Goal: Information Seeking & Learning: Check status

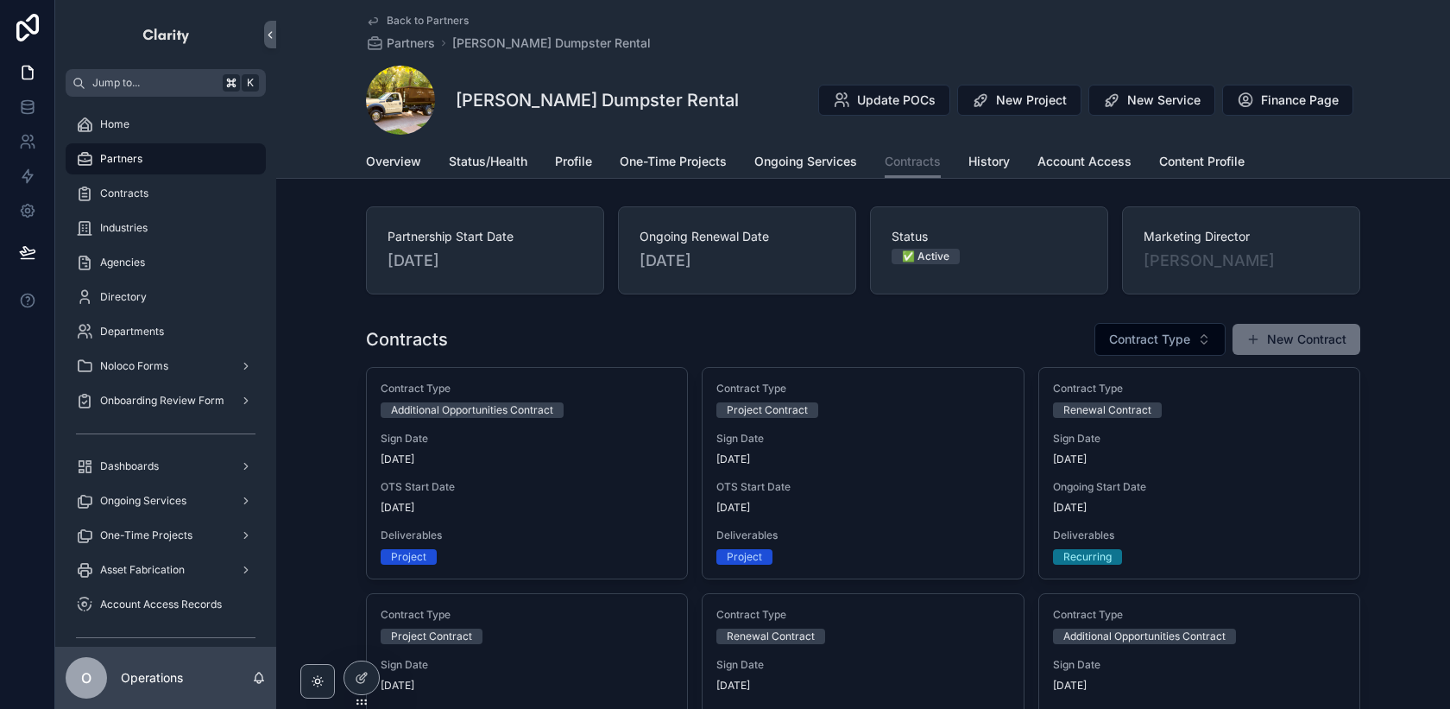
scroll to position [11, 0]
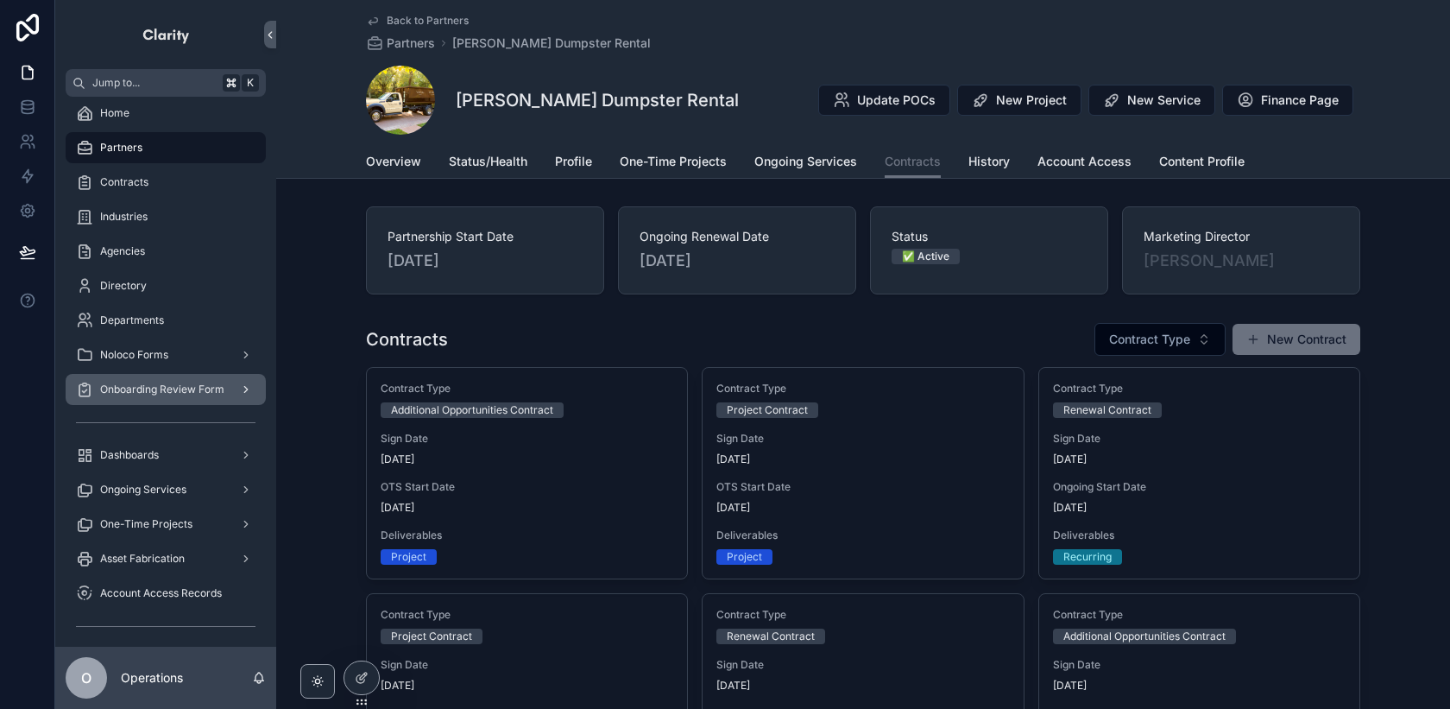
click at [160, 387] on span "Onboarding Review Form" at bounding box center [162, 389] width 124 height 14
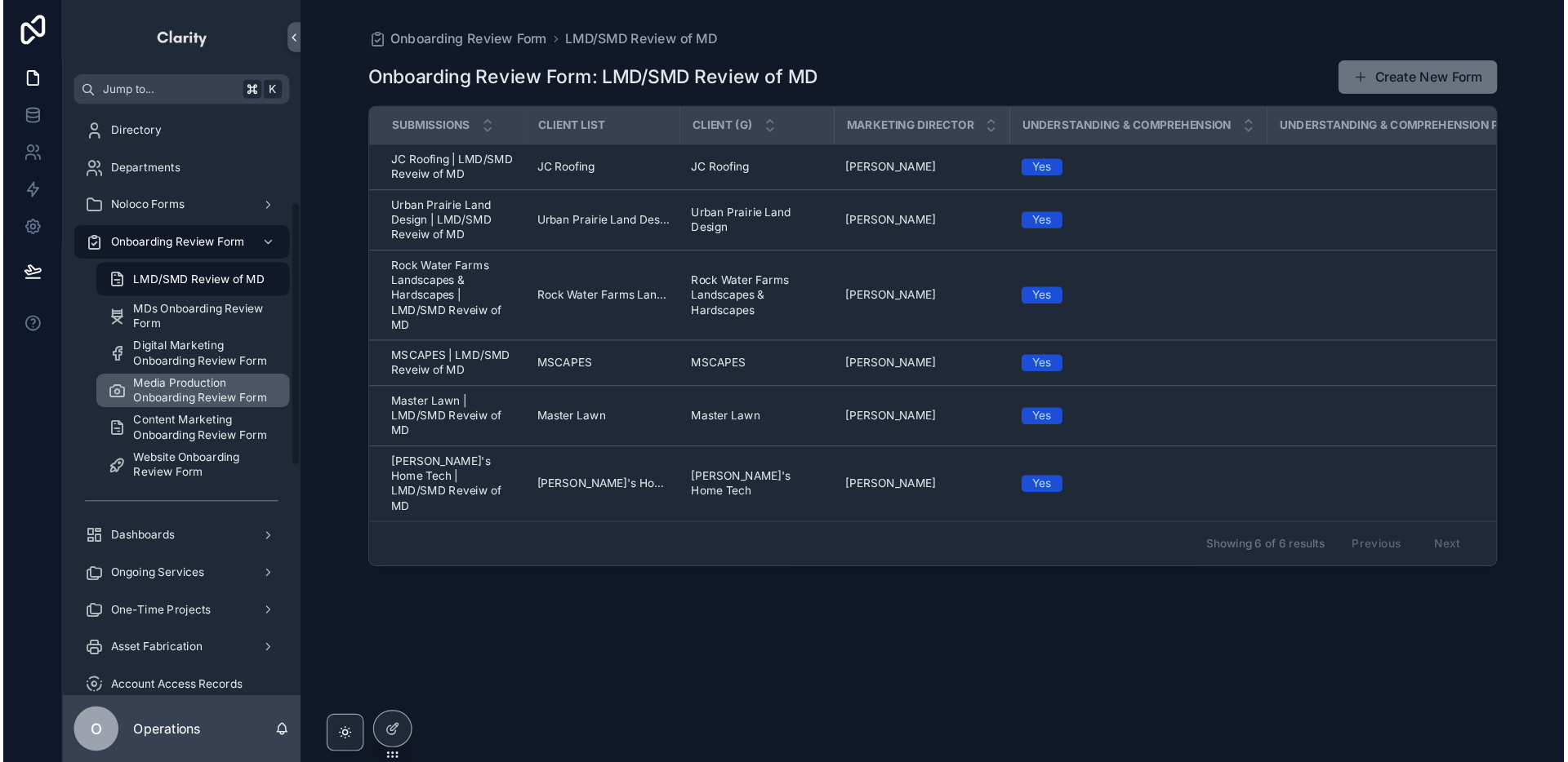
scroll to position [192, 0]
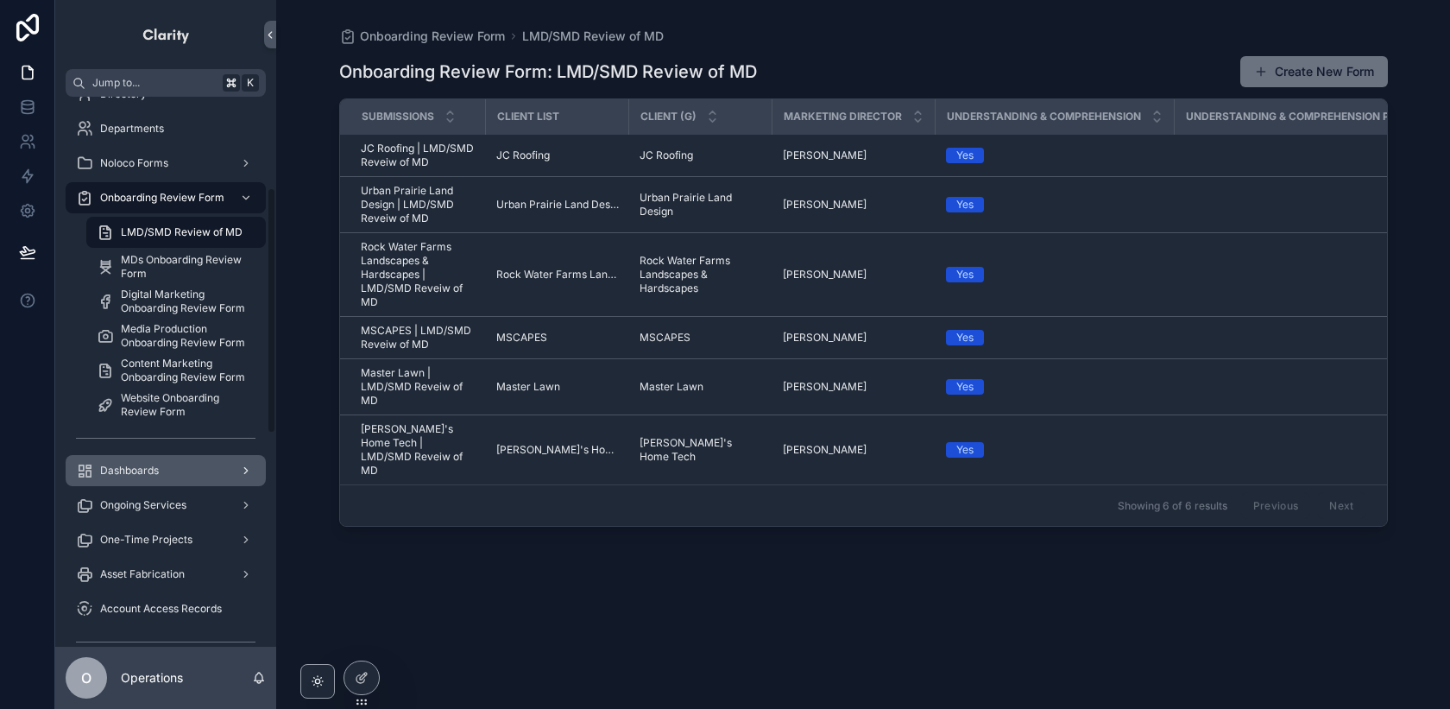
click at [169, 464] on div "Dashboards" at bounding box center [166, 471] width 180 height 28
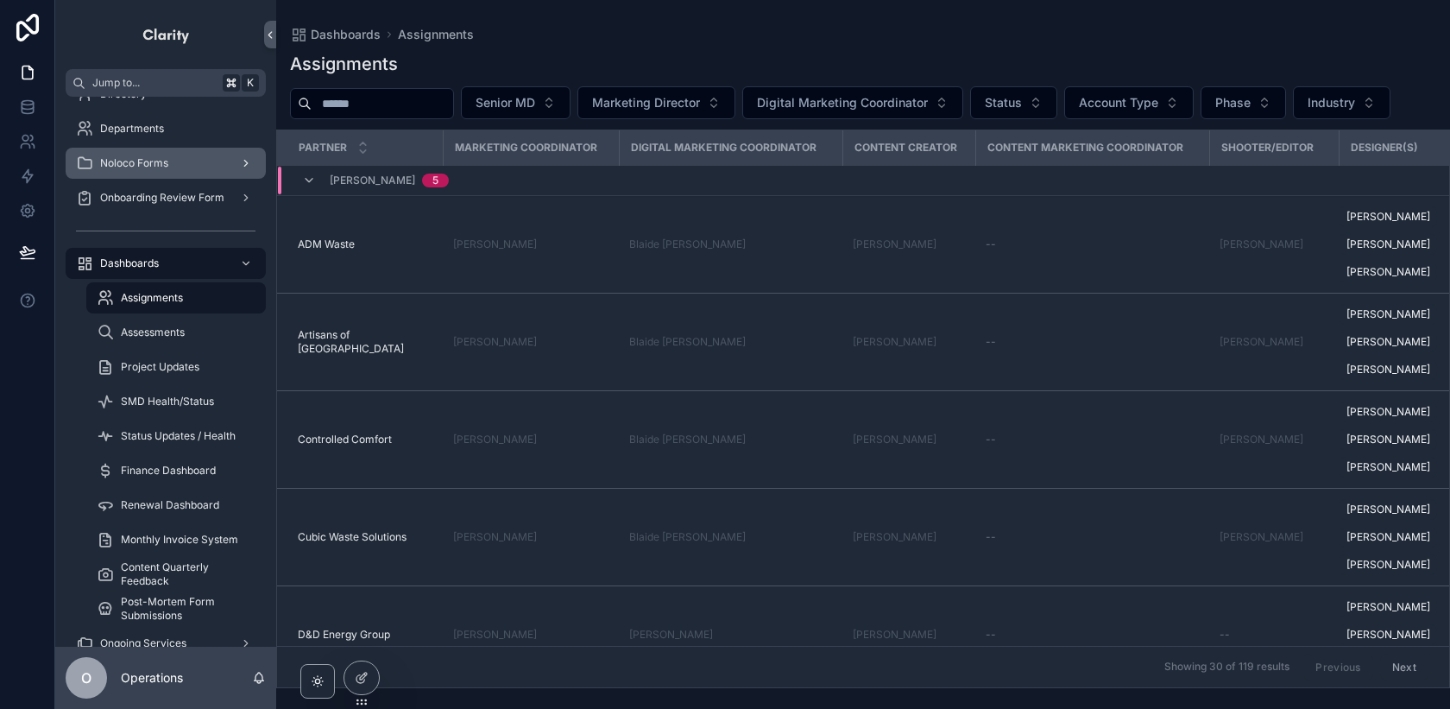
click at [171, 160] on div "Noloco Forms" at bounding box center [166, 163] width 180 height 28
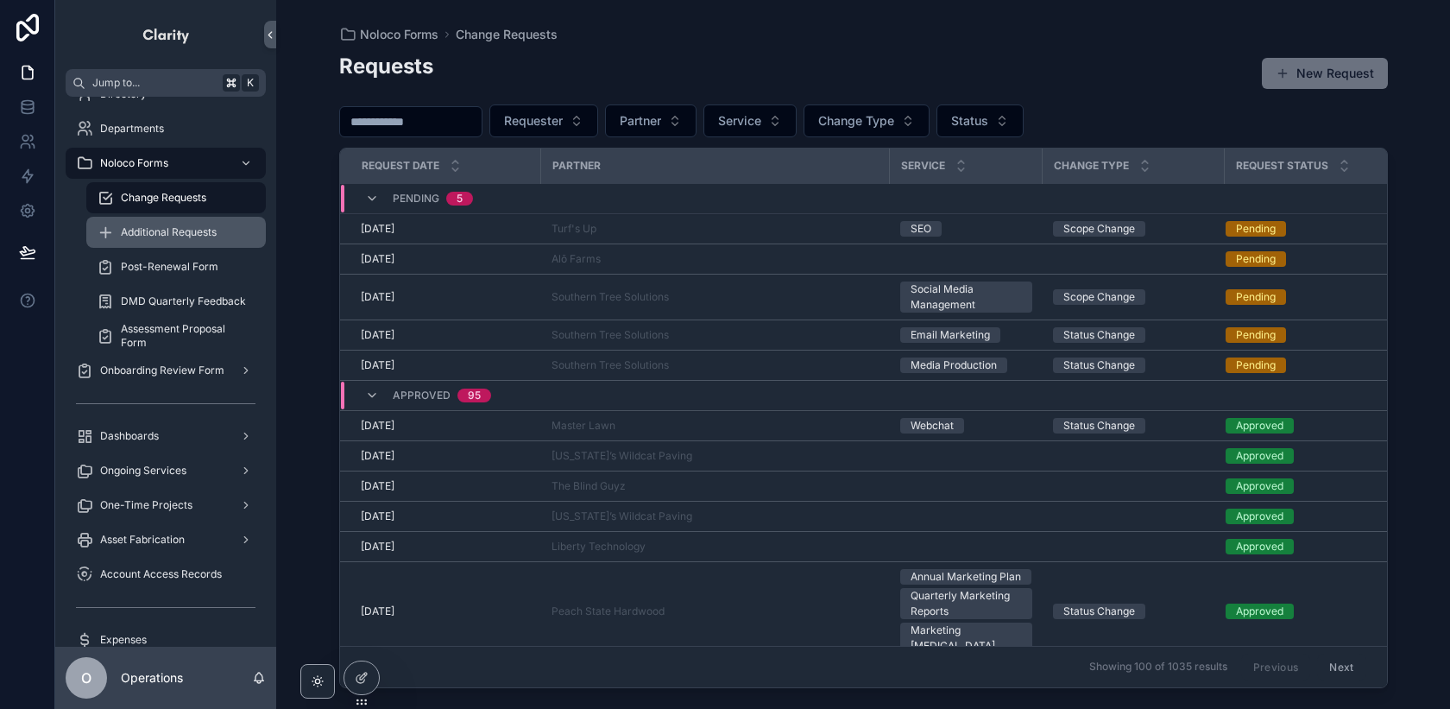
click at [189, 245] on div "Additional Requests" at bounding box center [176, 232] width 159 height 28
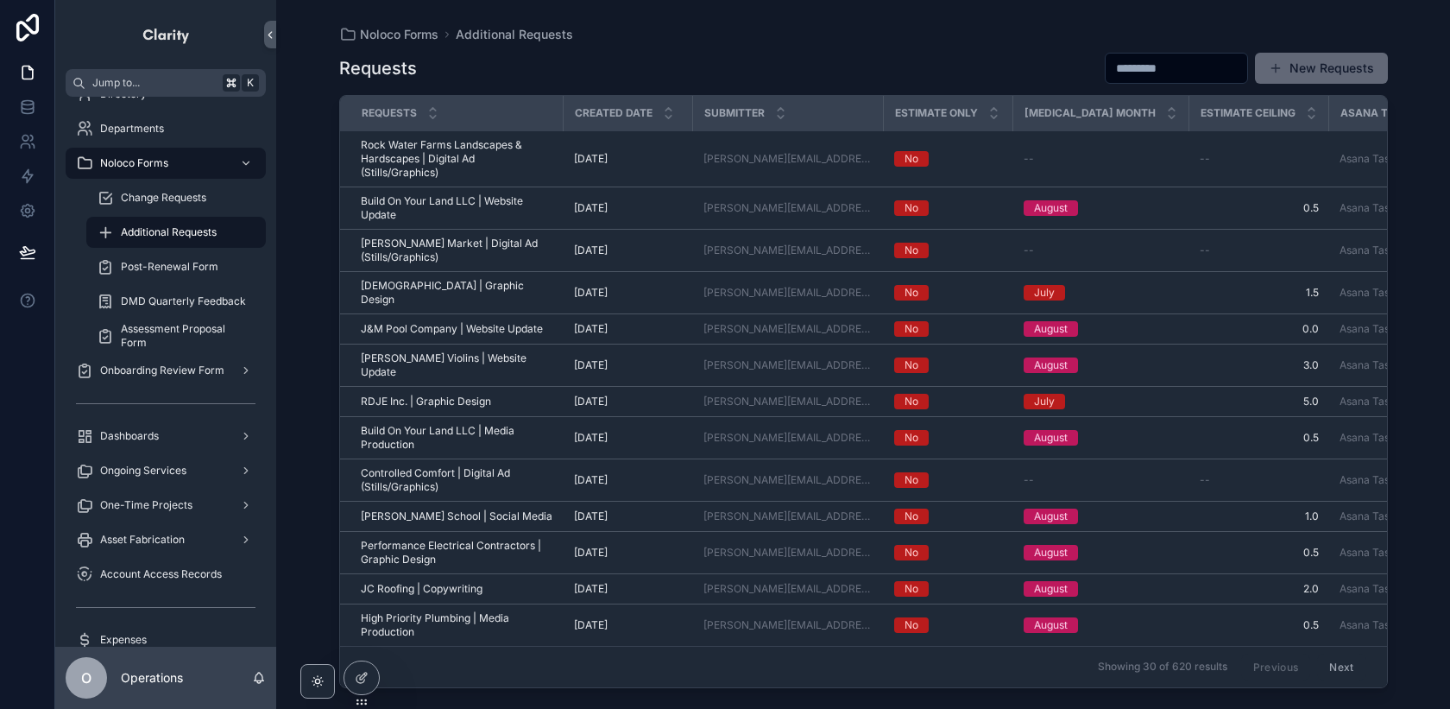
click at [1311, 66] on button "New Requests" at bounding box center [1321, 68] width 133 height 31
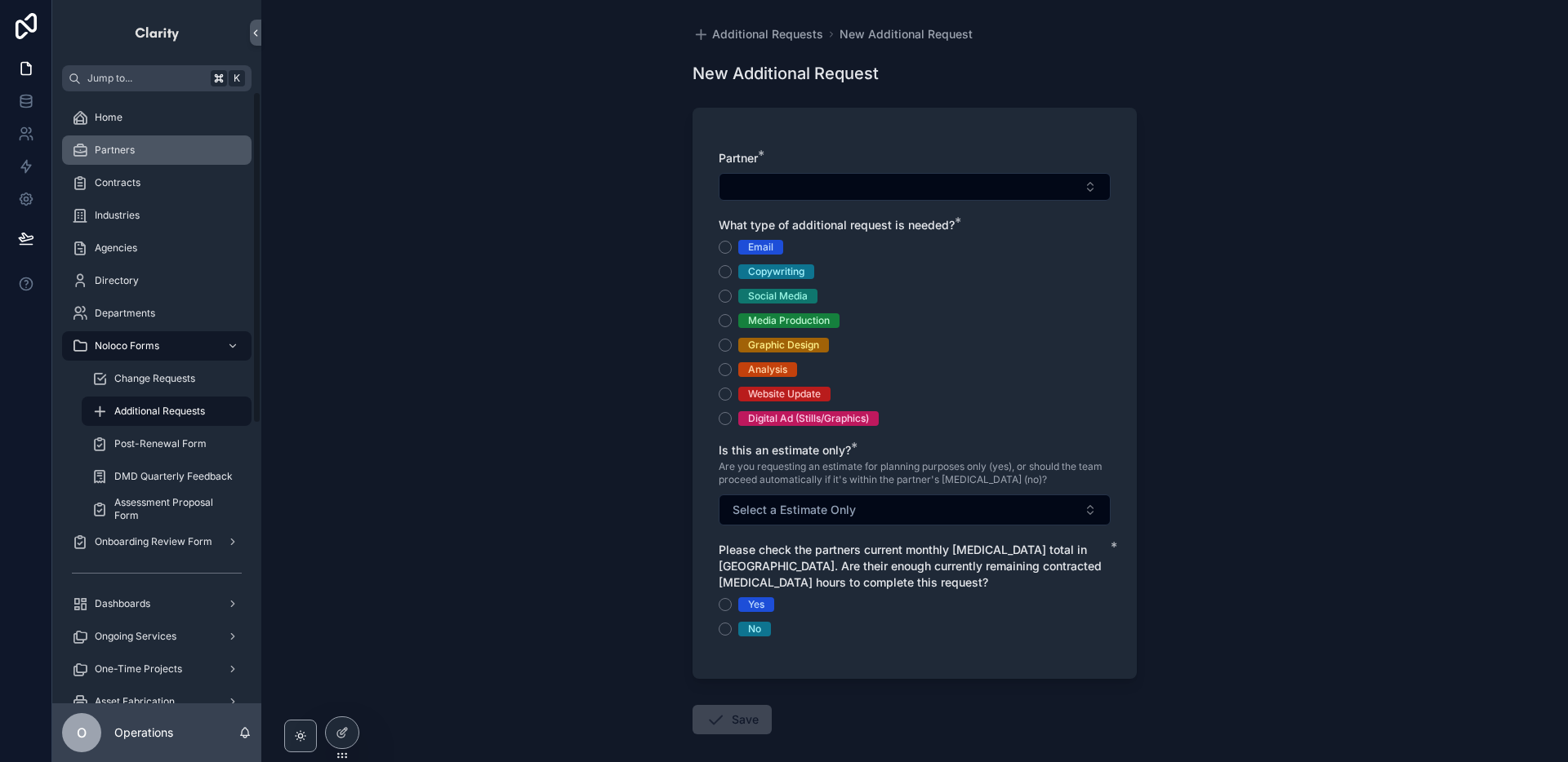
click at [162, 156] on div "Partners" at bounding box center [157, 150] width 170 height 26
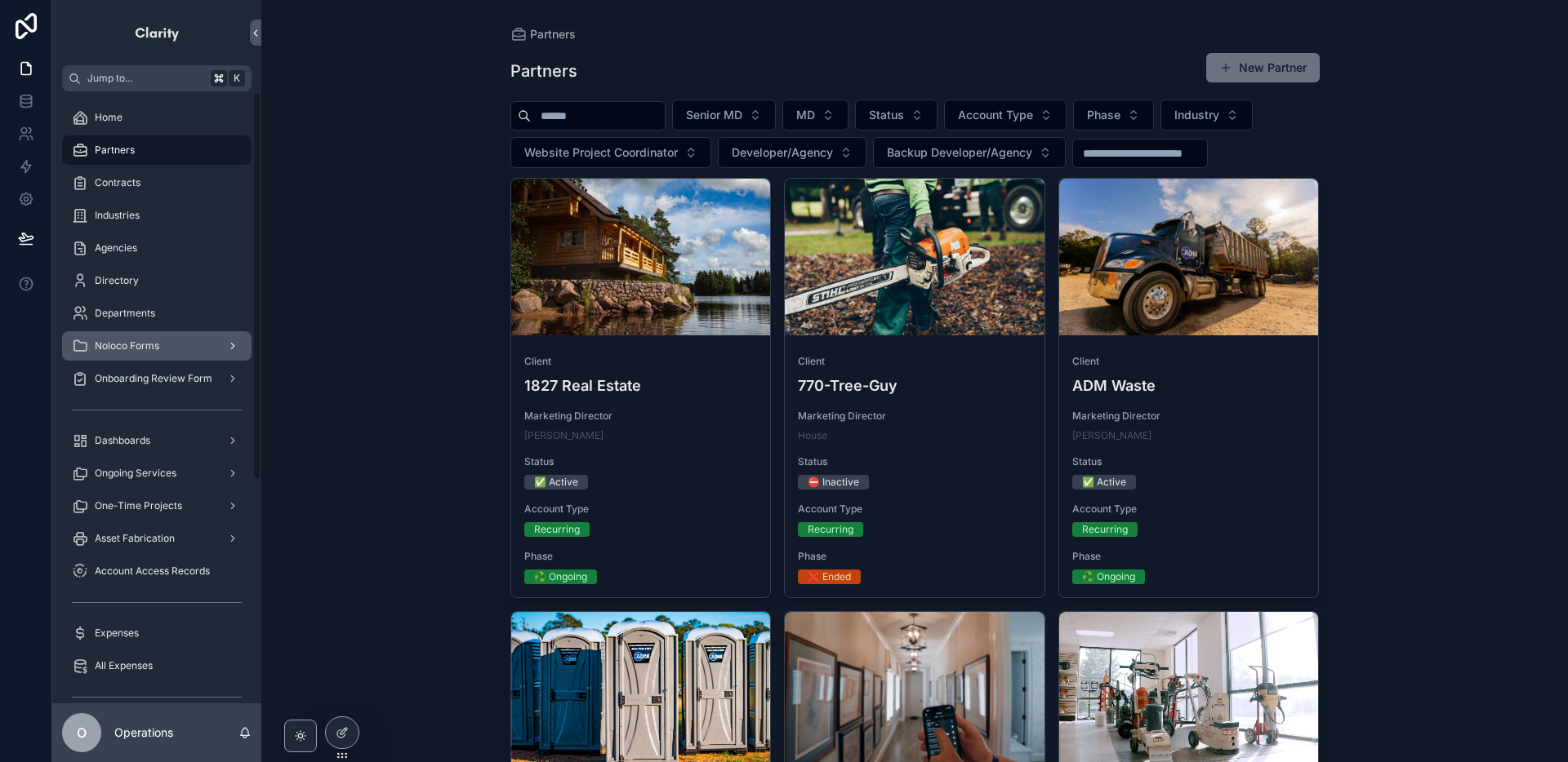
click at [158, 351] on span "Noloco Forms" at bounding box center [127, 346] width 64 height 13
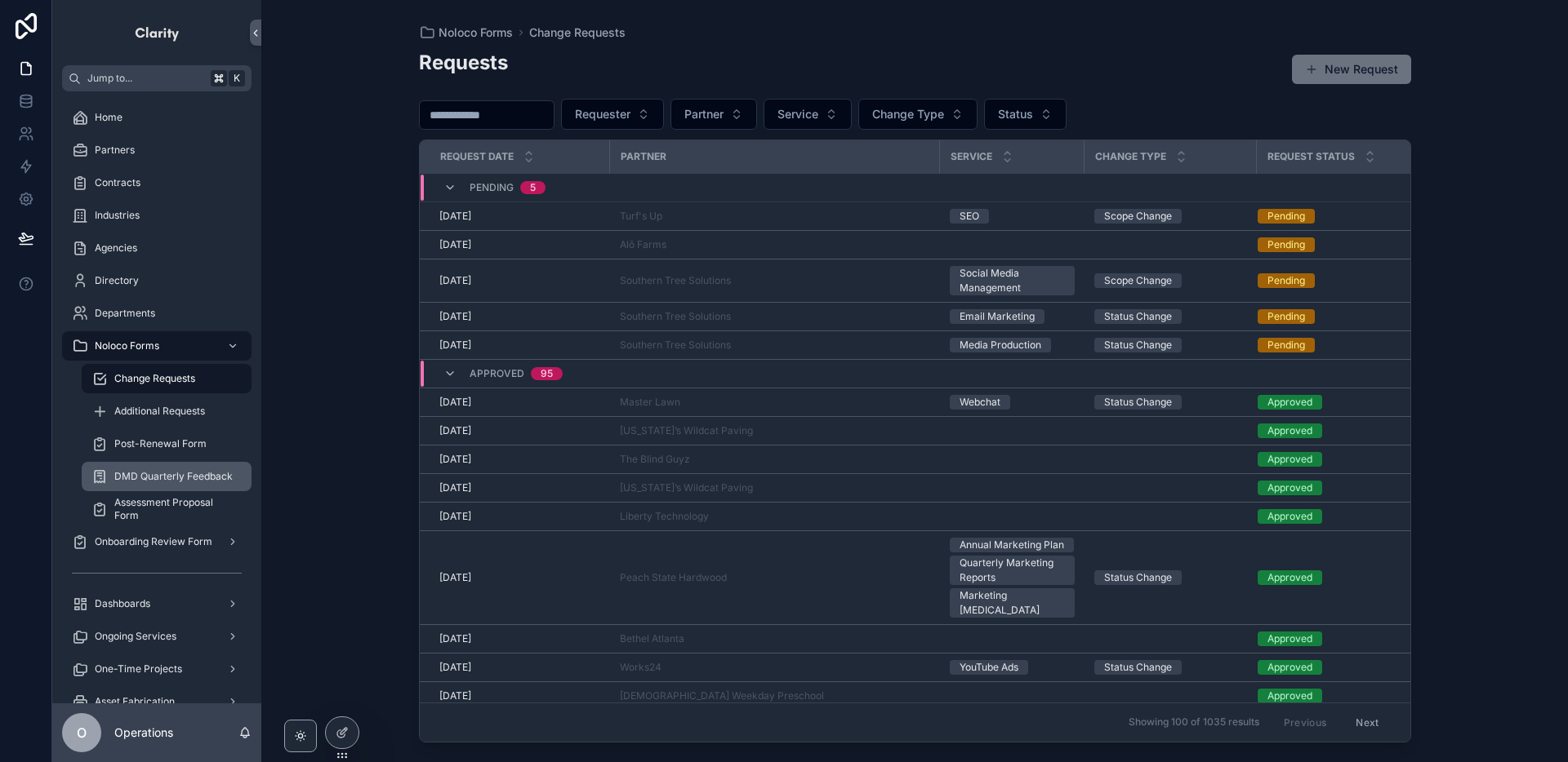
click at [173, 478] on span "DMD Quarterly Feedback" at bounding box center [173, 476] width 118 height 13
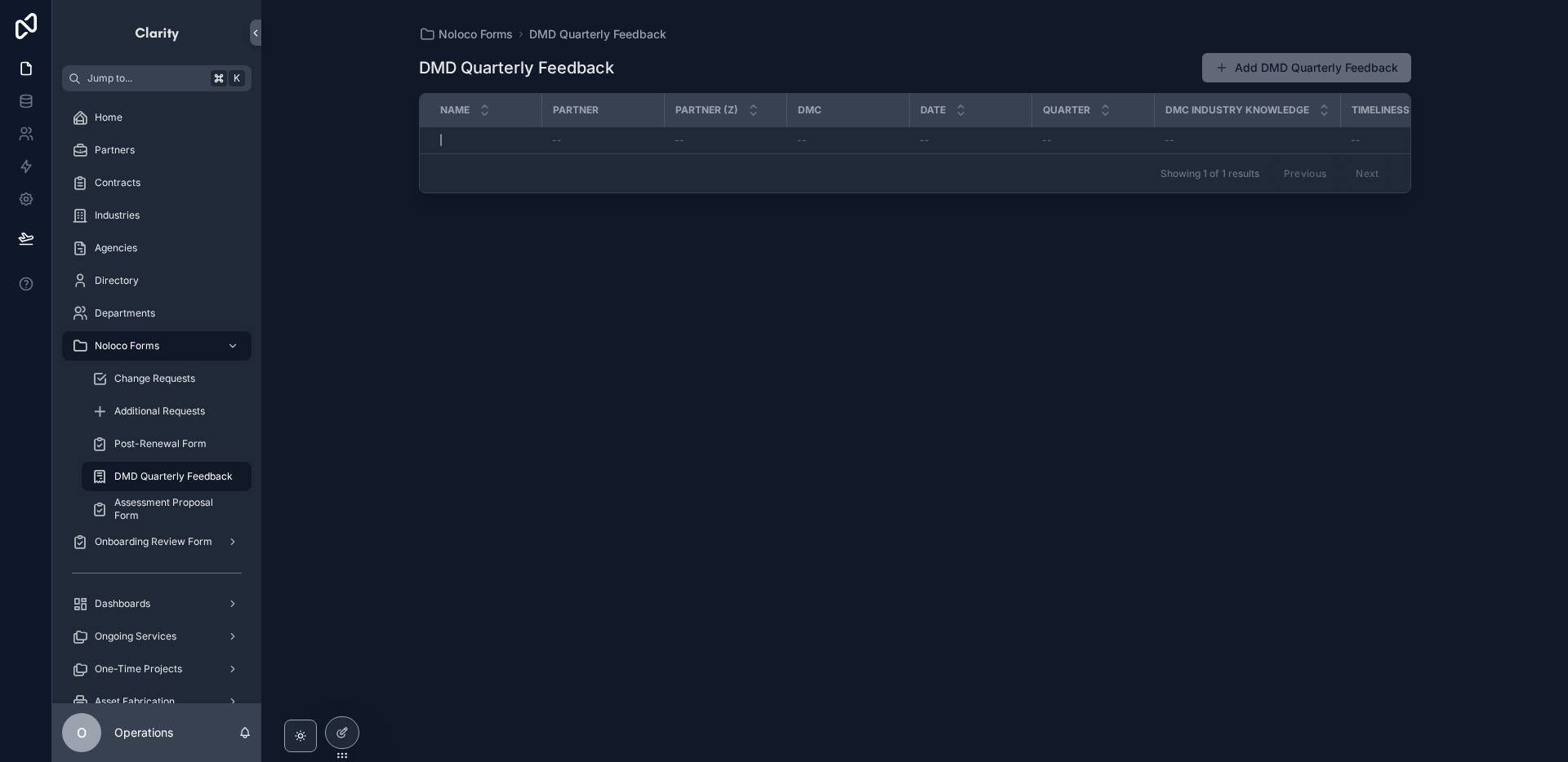
click at [1348, 64] on button "Add DMD Quarterly Feedback" at bounding box center [1306, 67] width 209 height 29
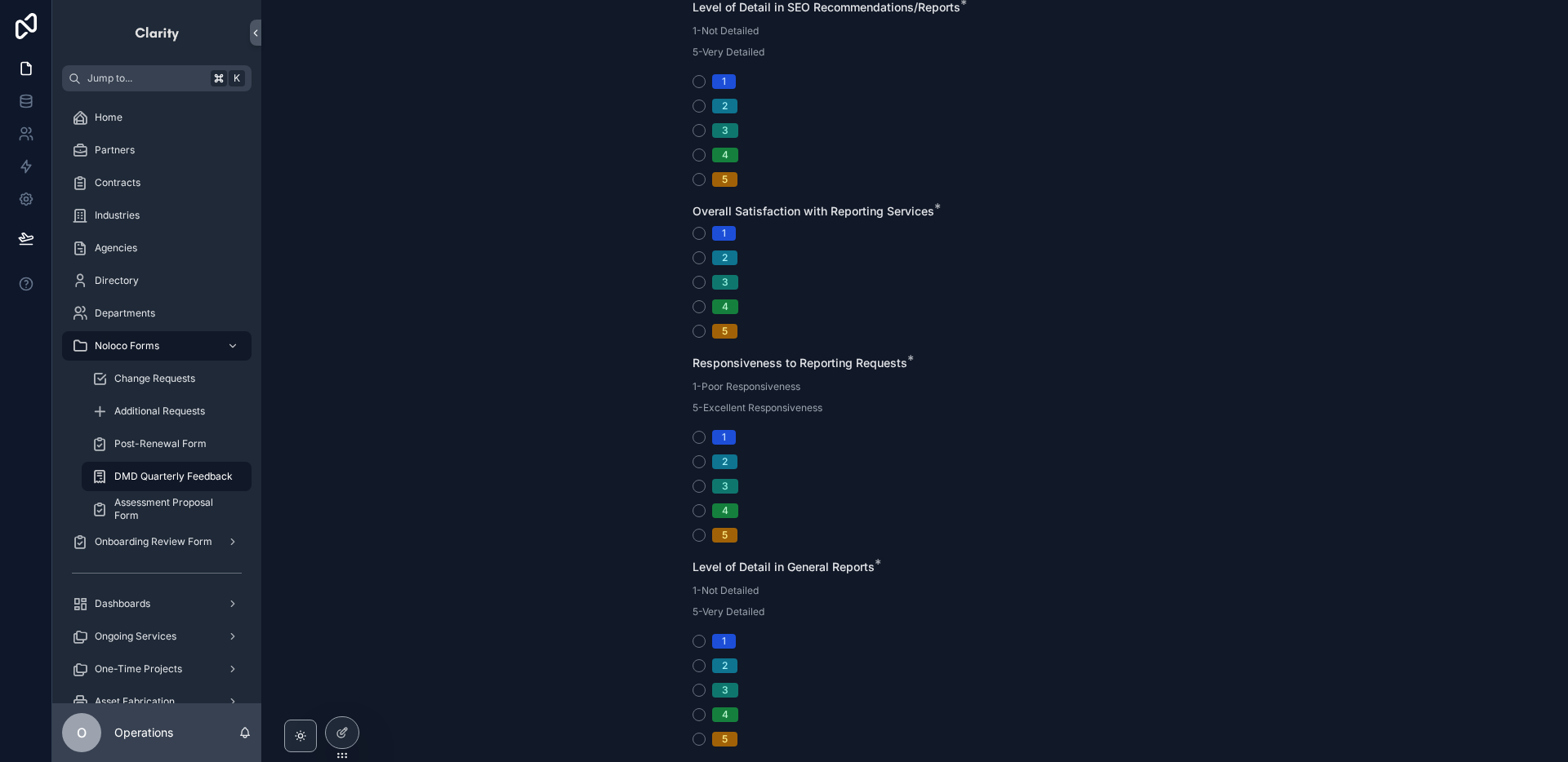
scroll to position [2070, 0]
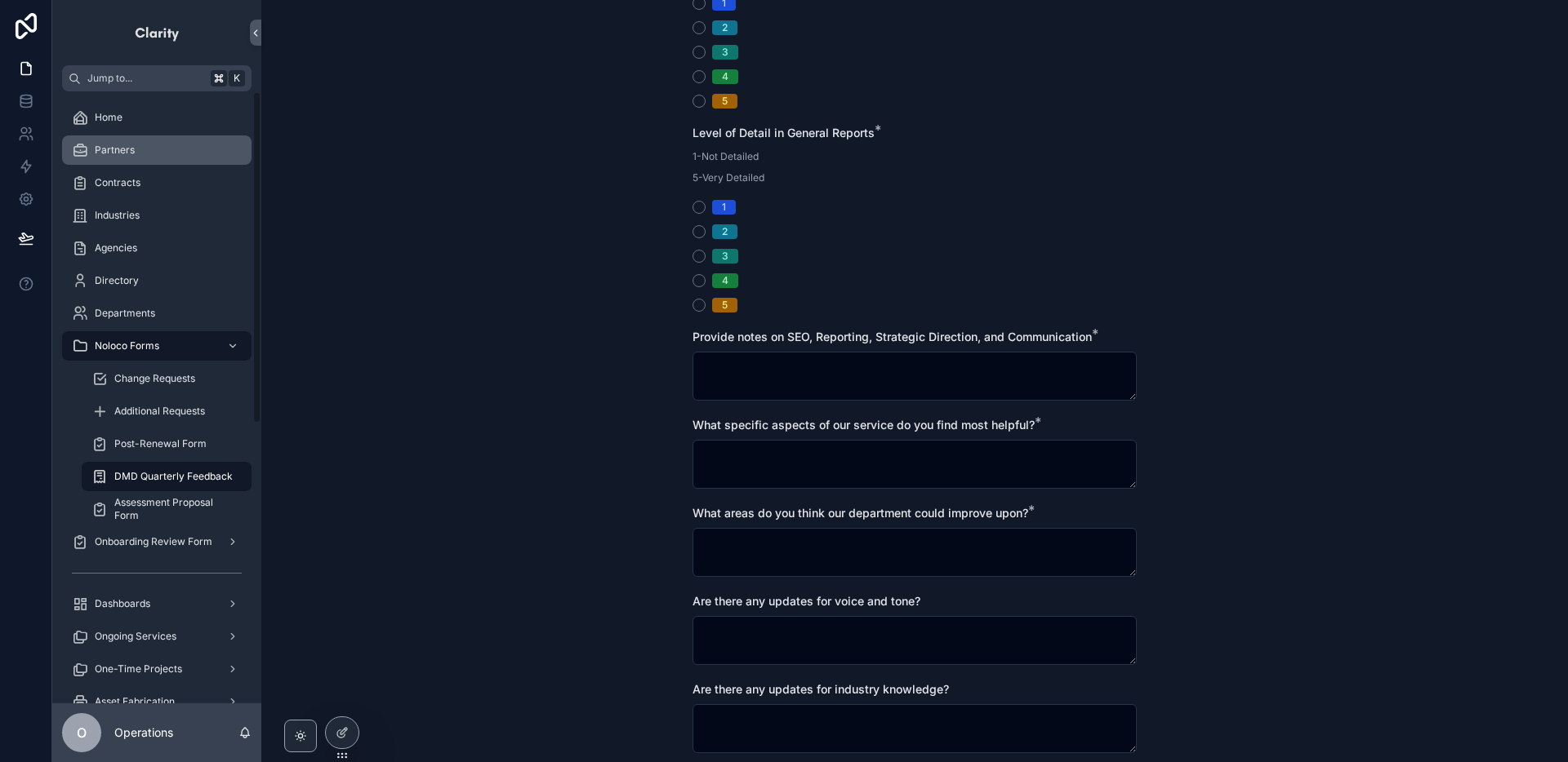
click at [137, 158] on div "Partners" at bounding box center [157, 150] width 170 height 26
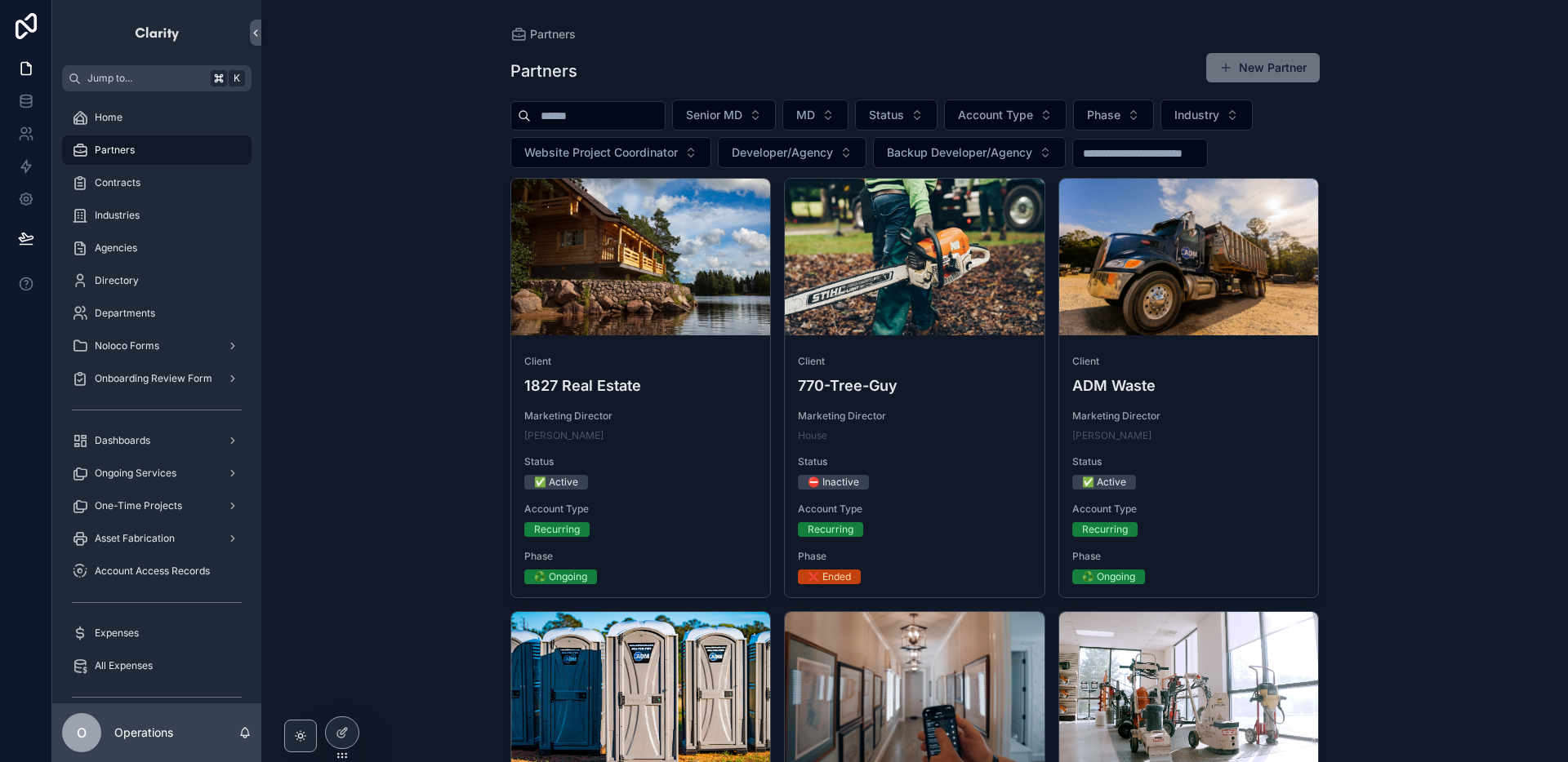
click at [566, 110] on input "scrollable content" at bounding box center [598, 116] width 134 height 23
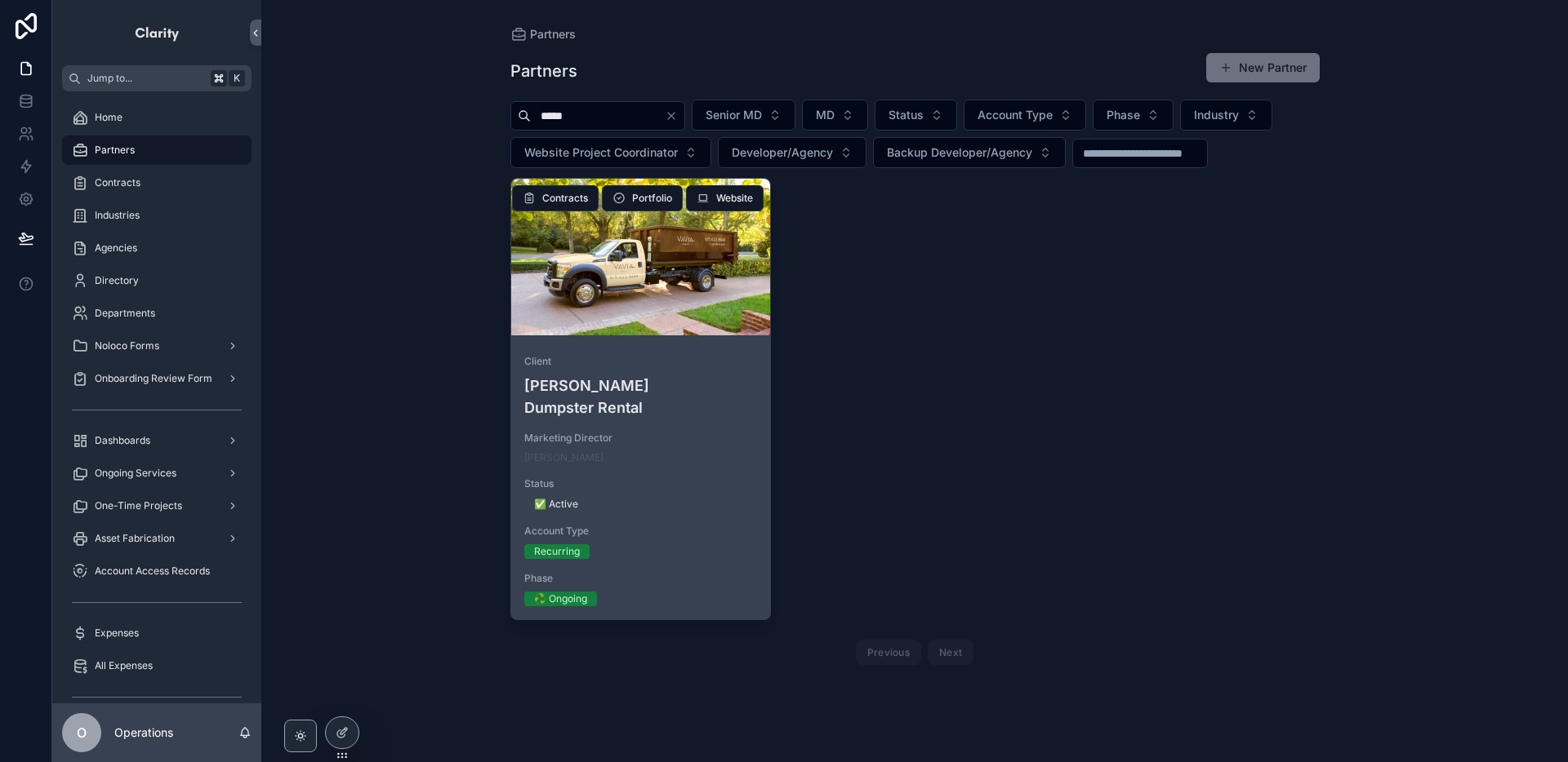
type input "*****"
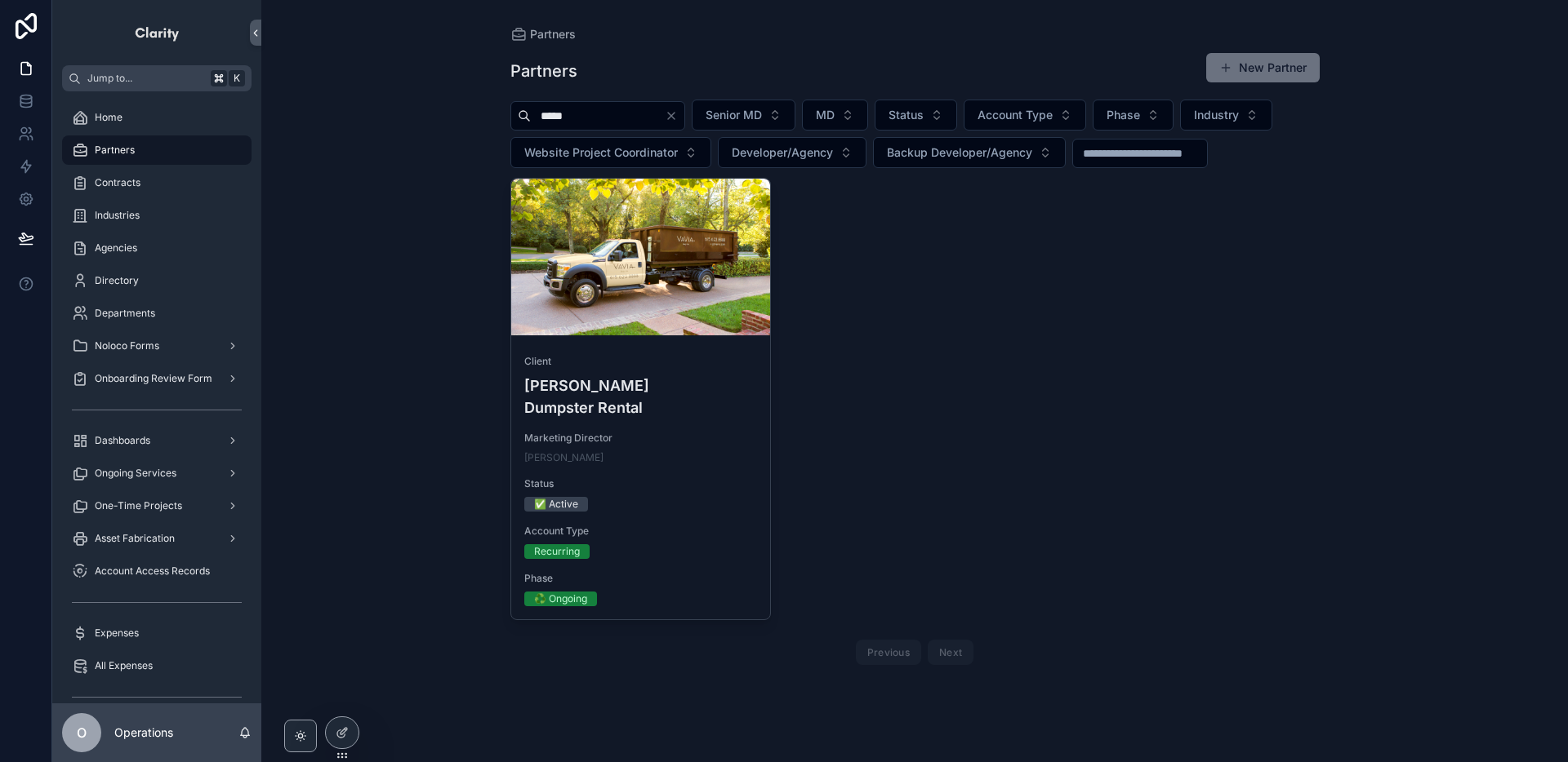
click at [552, 307] on div "scrollable content" at bounding box center [640, 257] width 260 height 157
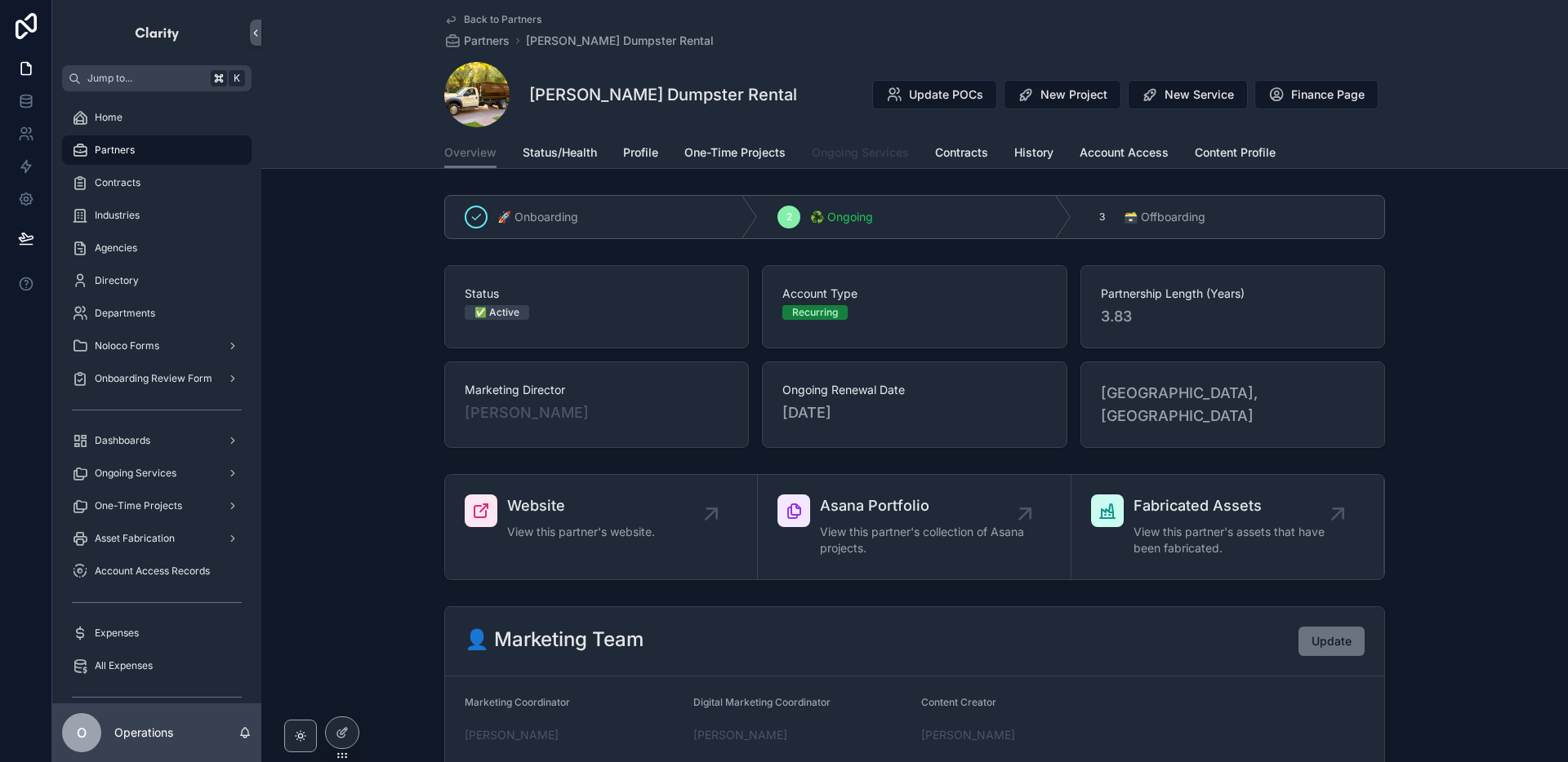
click at [845, 155] on span "Ongoing Services" at bounding box center [860, 152] width 97 height 16
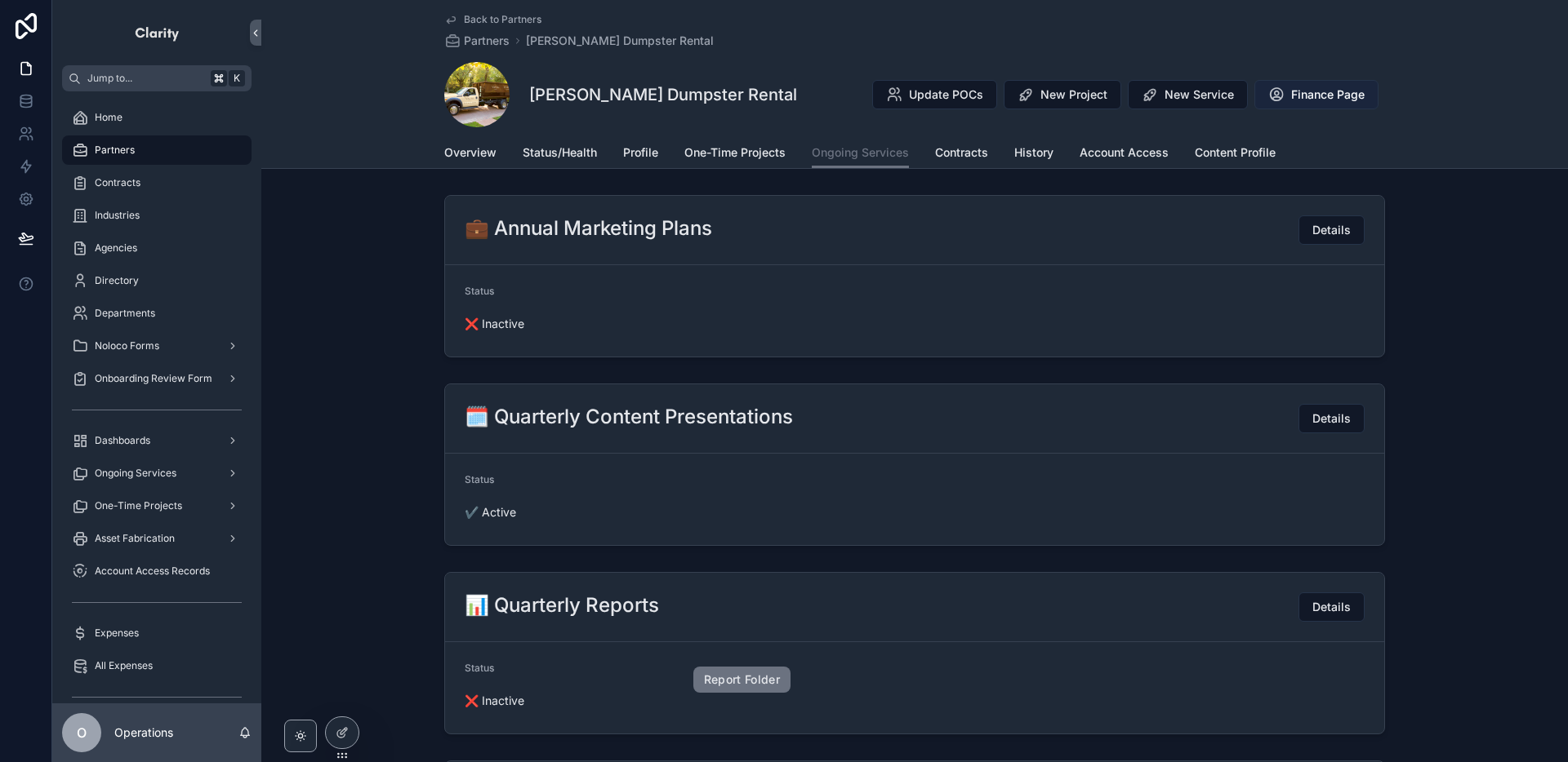
click at [1325, 98] on span "Finance Page" at bounding box center [1328, 95] width 74 height 16
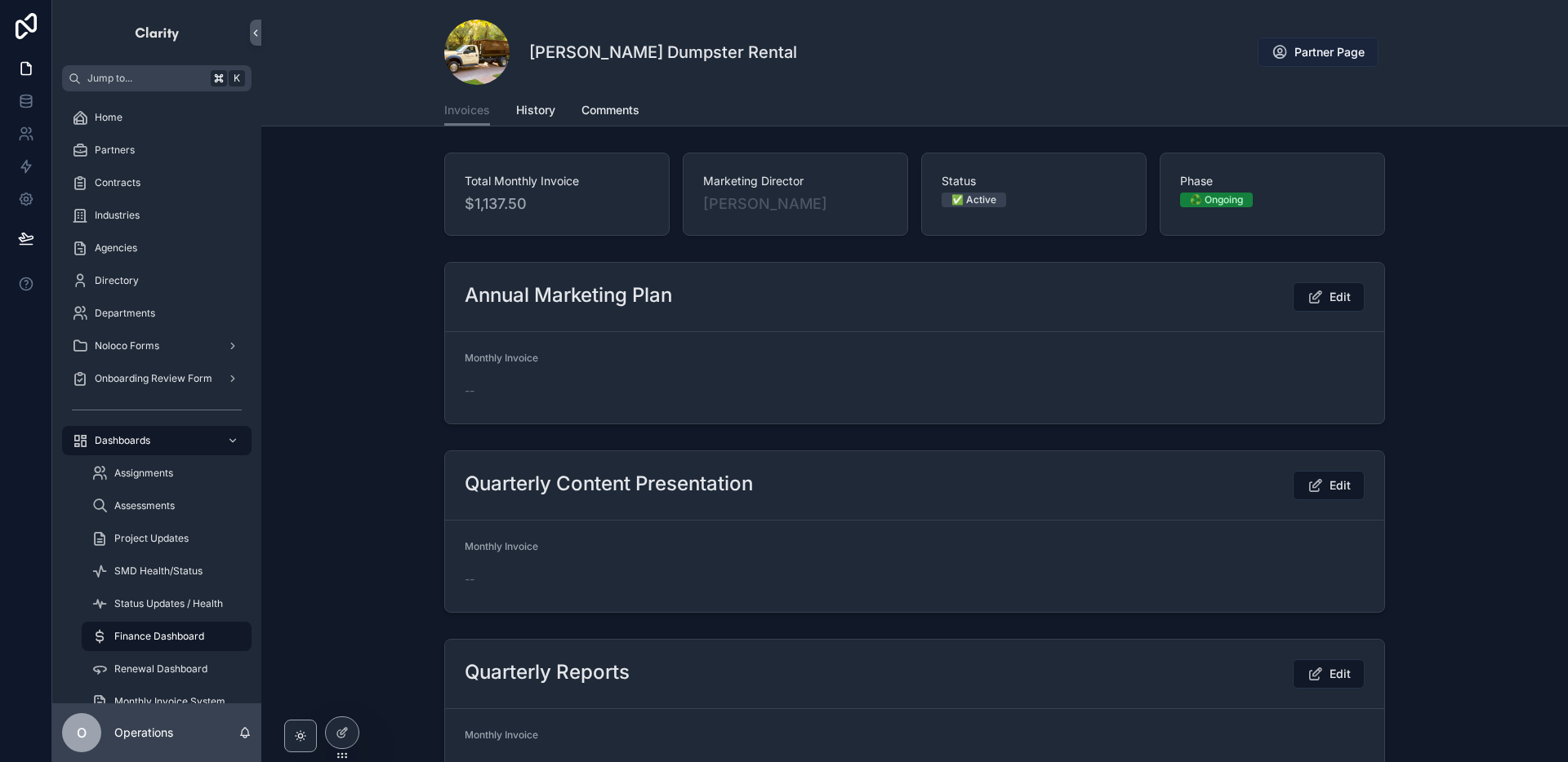
click at [1279, 53] on icon "scrollable content" at bounding box center [1279, 52] width 16 height 16
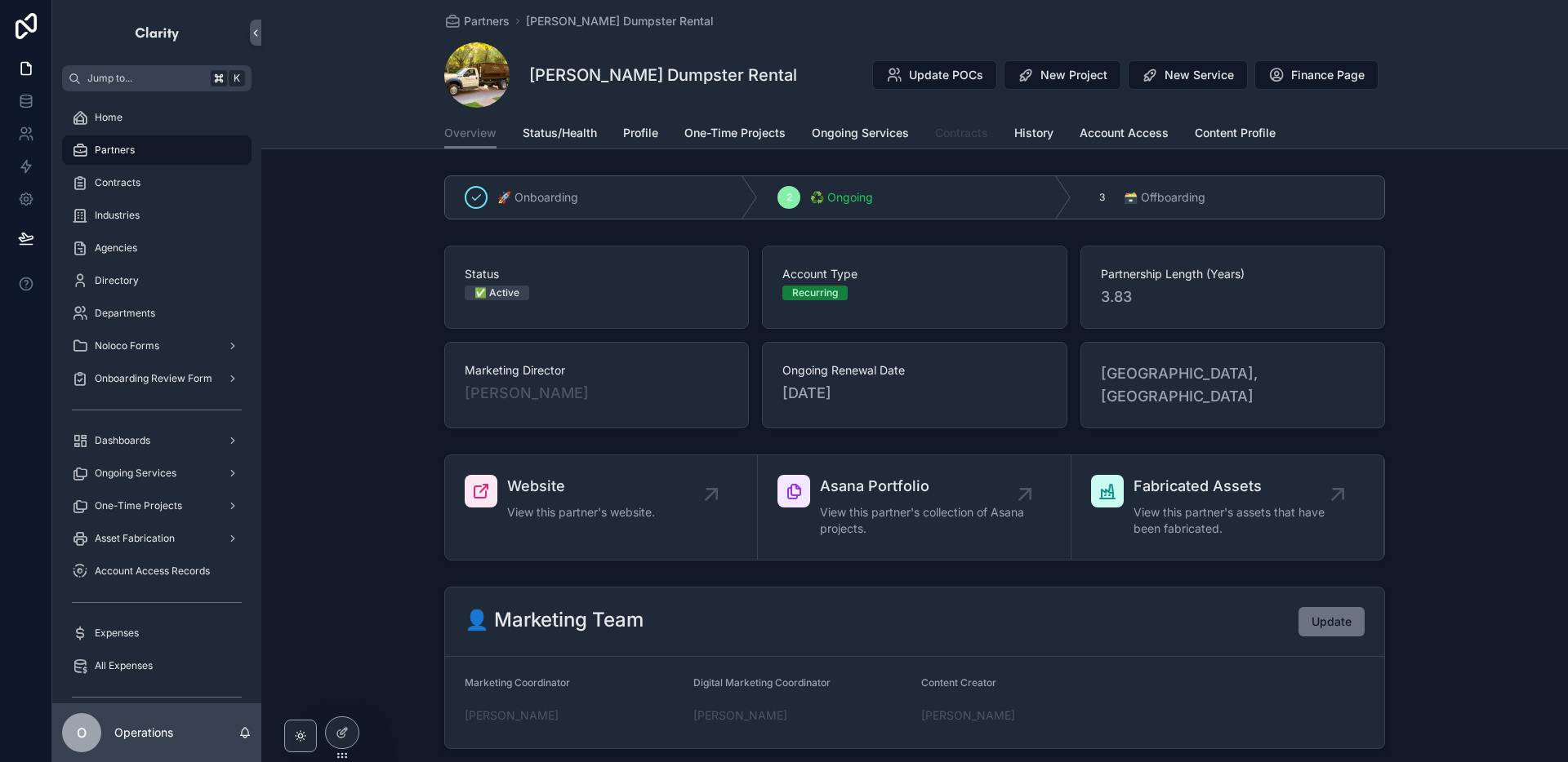
click at [943, 137] on span "Contracts" at bounding box center [962, 132] width 53 height 16
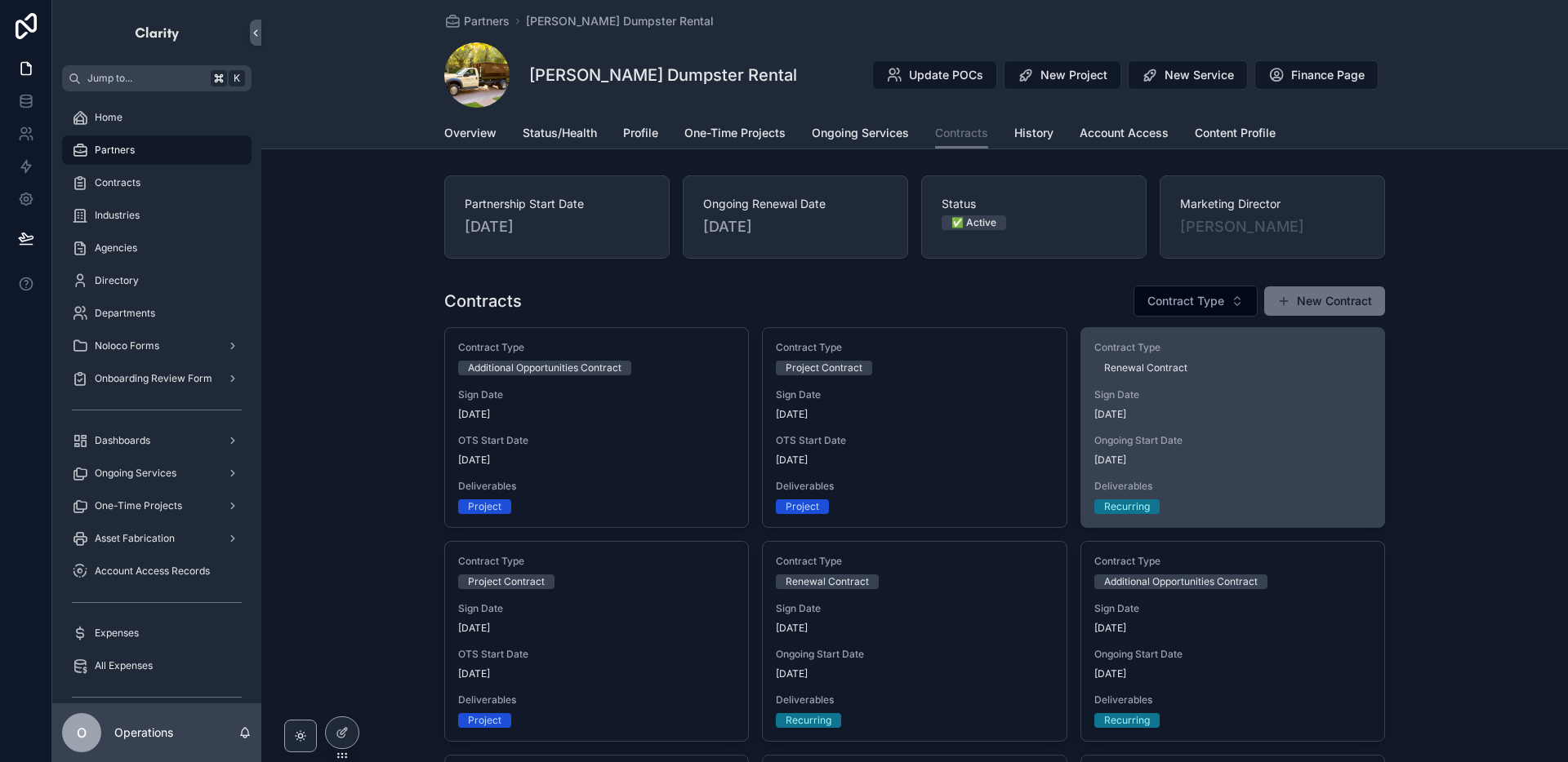
click at [1179, 417] on span "[DATE]" at bounding box center [1232, 415] width 277 height 13
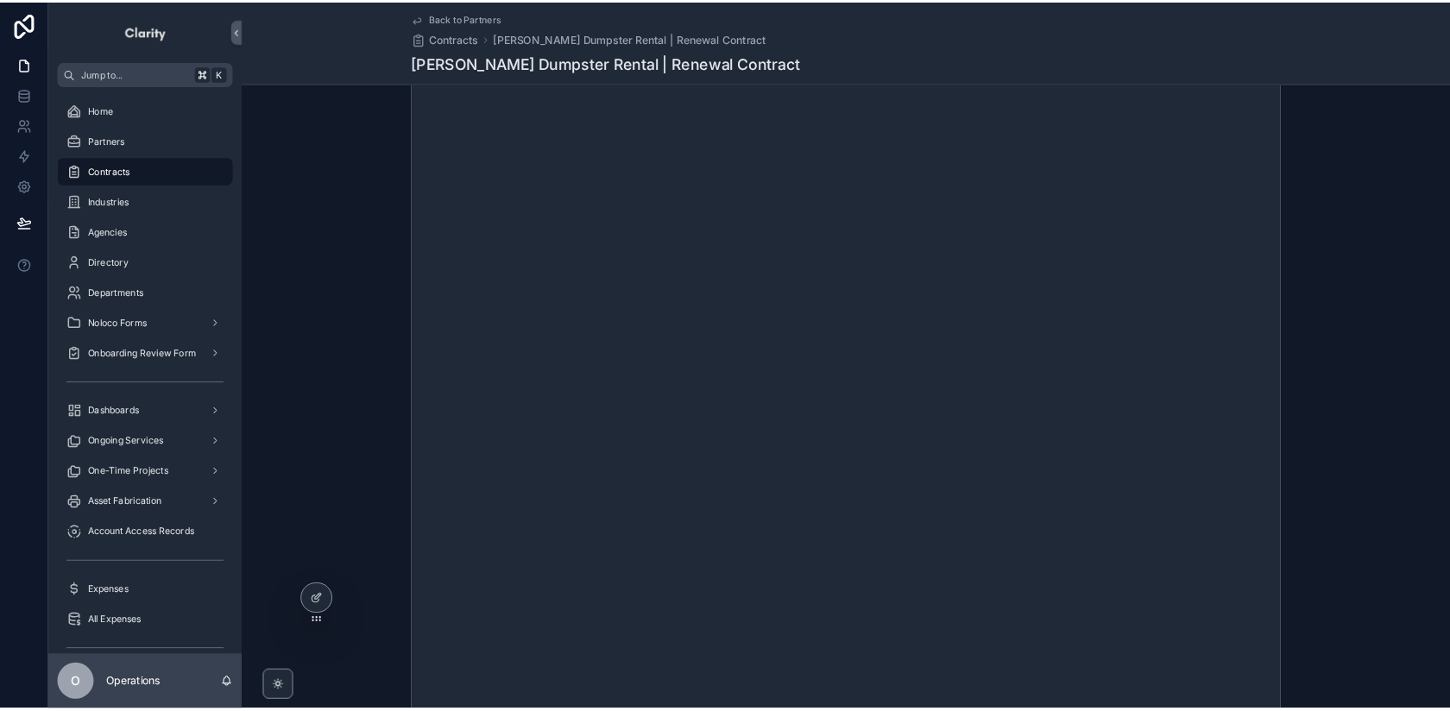
scroll to position [284, 0]
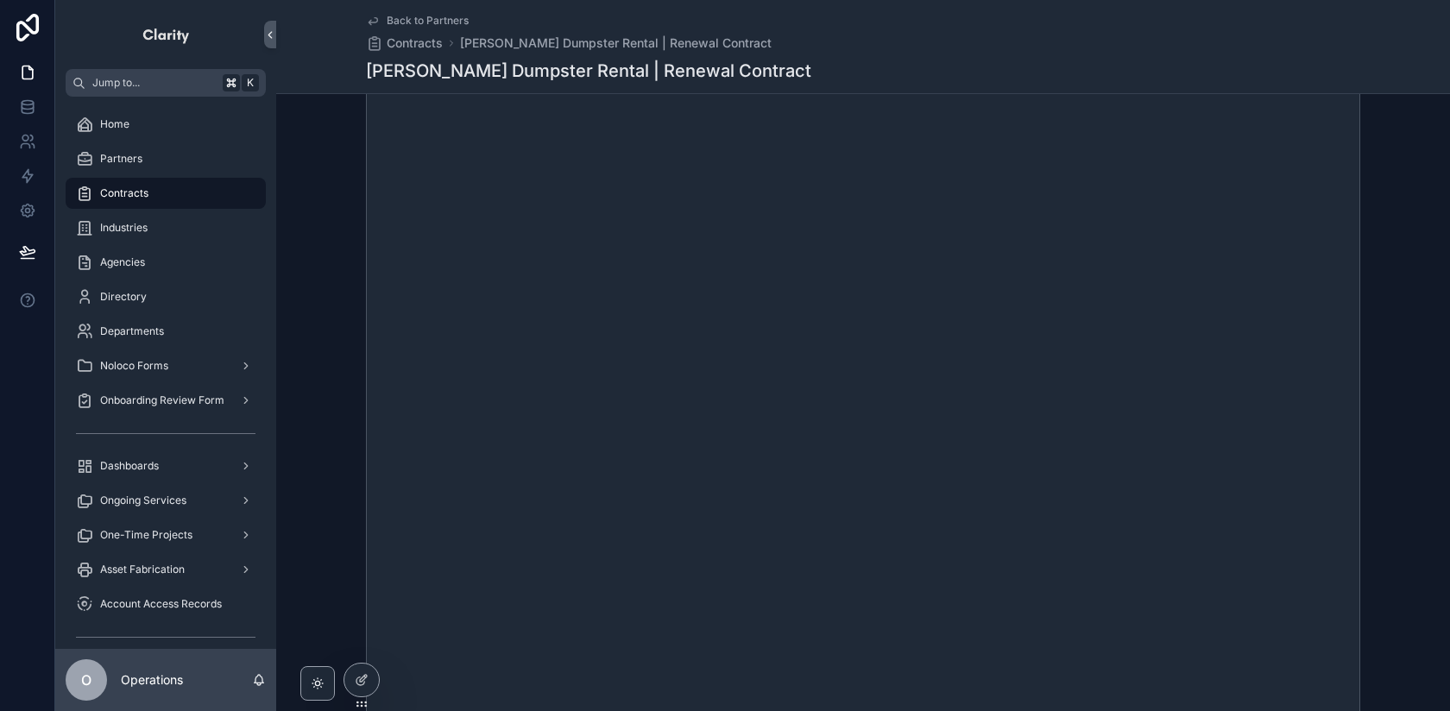
click at [397, 22] on span "Back to Partners" at bounding box center [428, 21] width 82 height 14
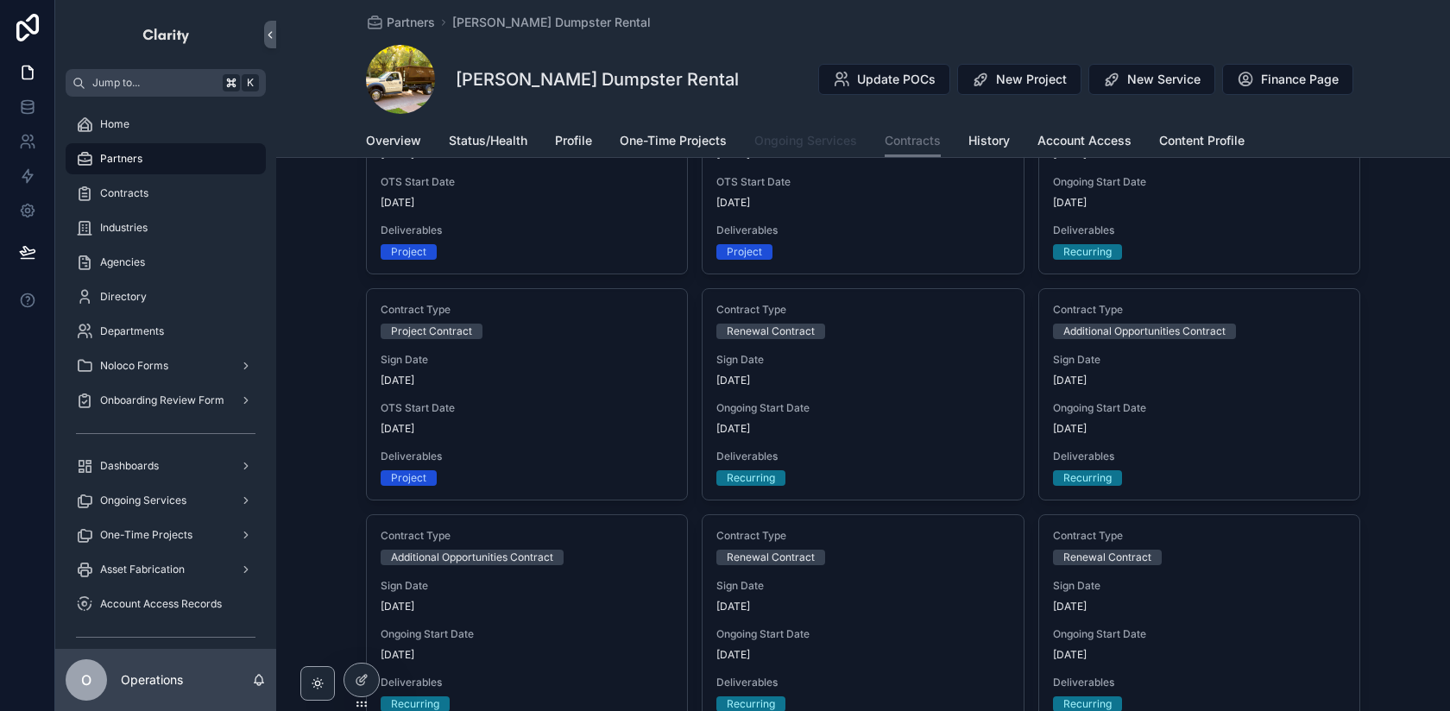
click at [772, 143] on span "Ongoing Services" at bounding box center [806, 140] width 103 height 17
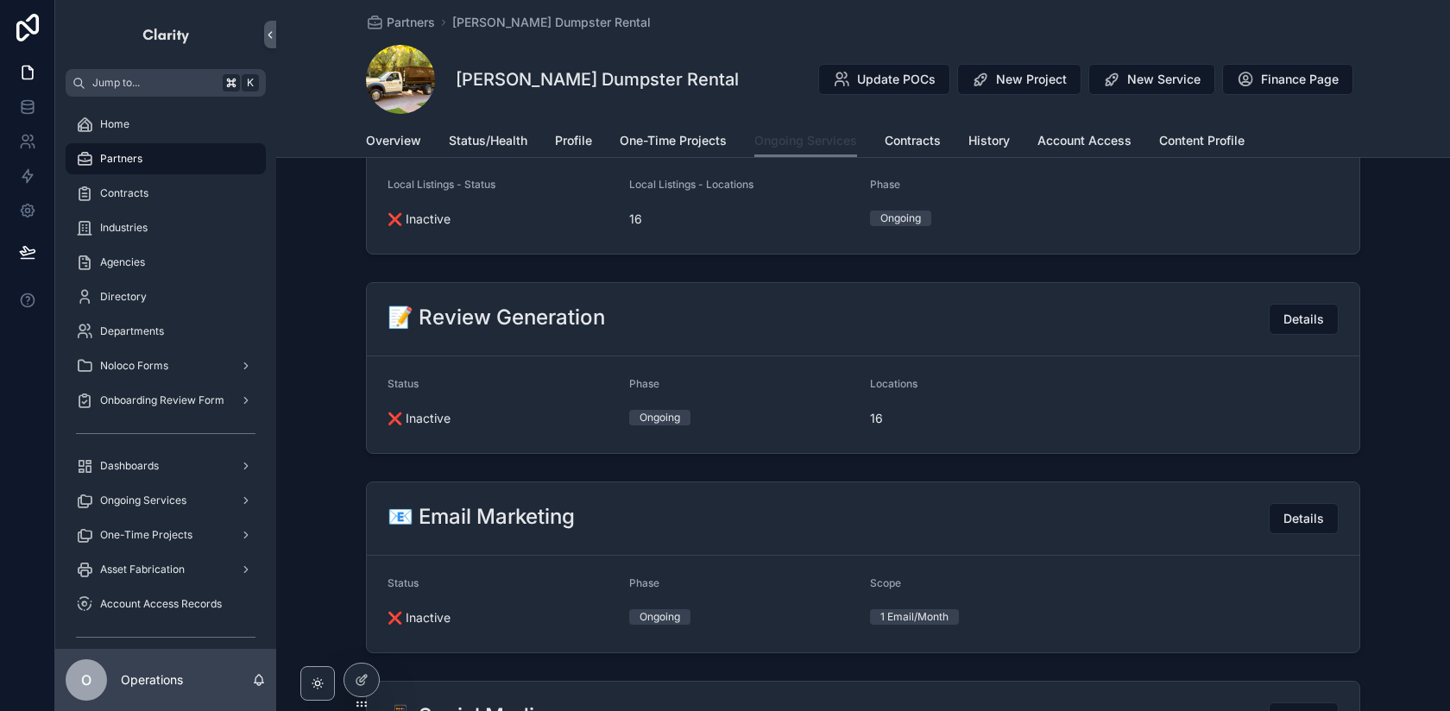
scroll to position [631, 0]
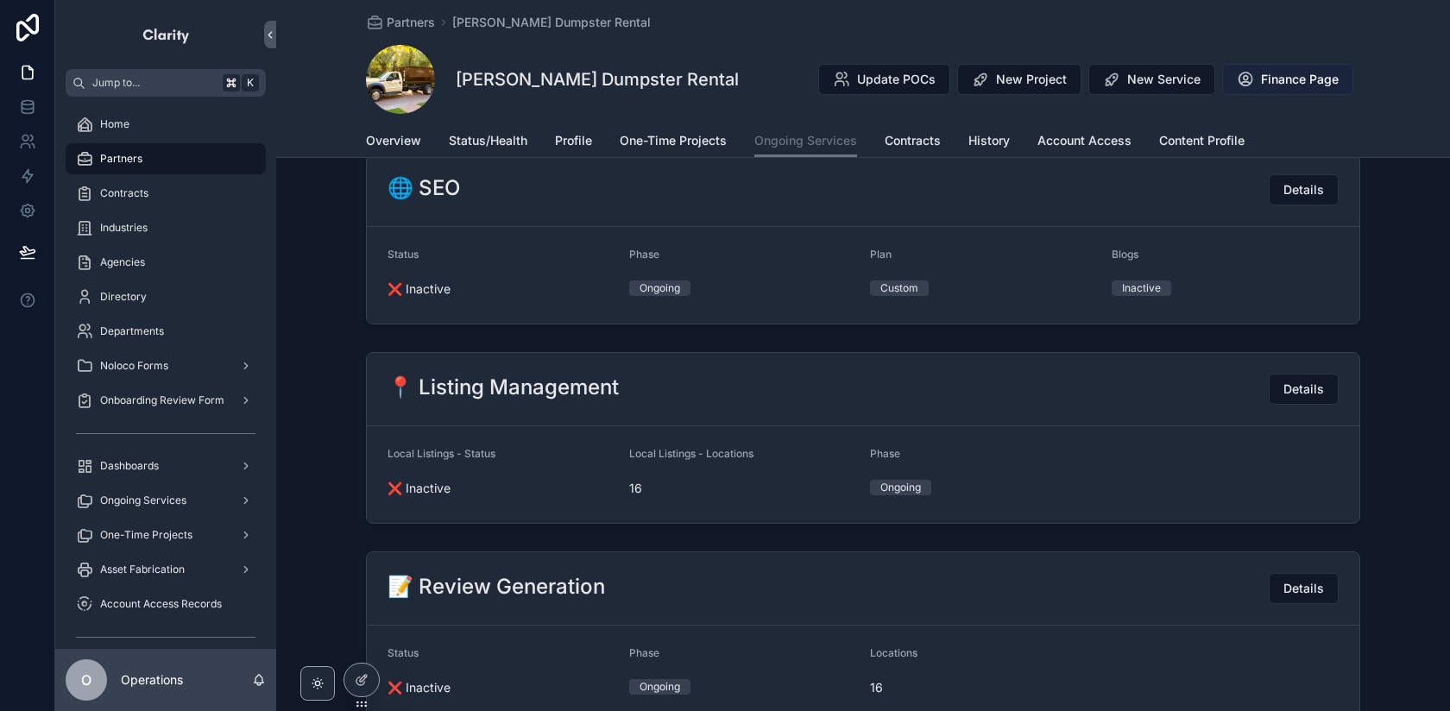
click at [1280, 72] on span "Finance Page" at bounding box center [1300, 79] width 78 height 17
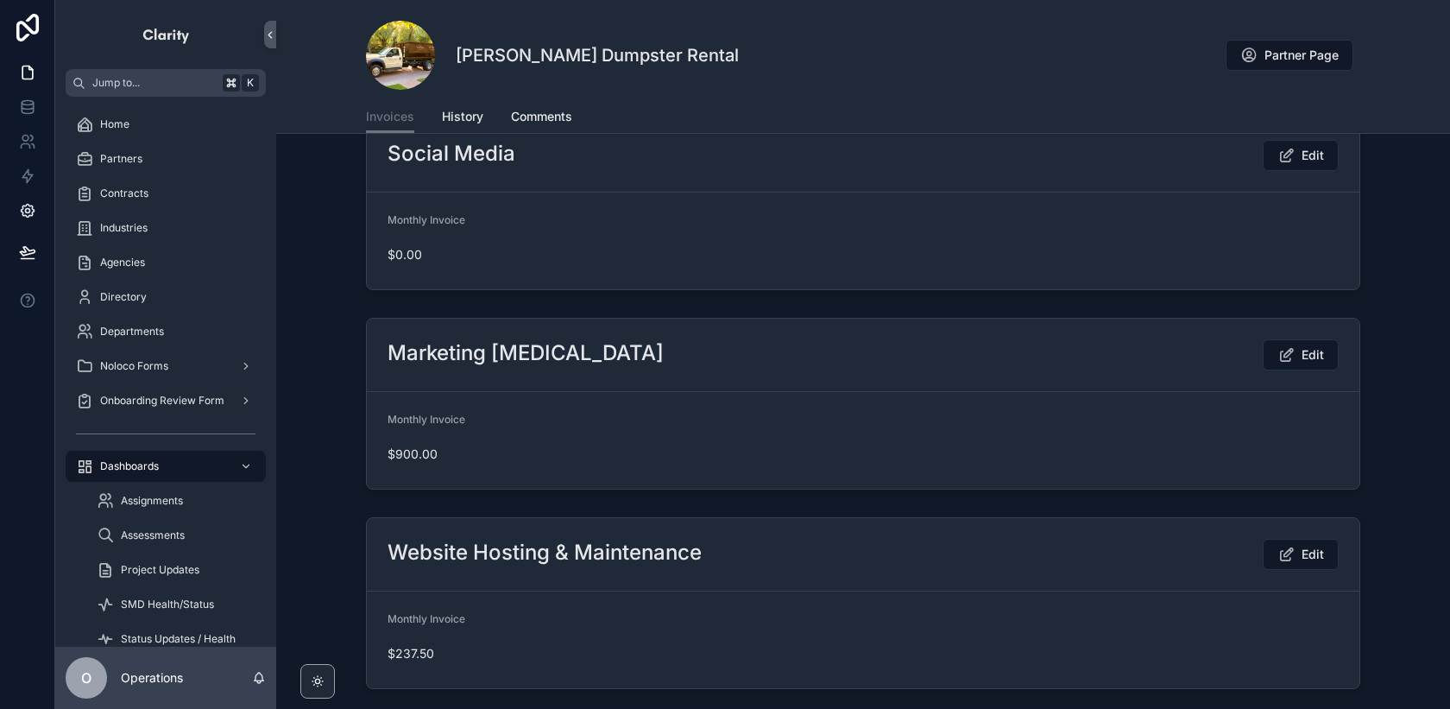
scroll to position [1555, 0]
